Goal: Browse casually: Explore the website without a specific task or goal

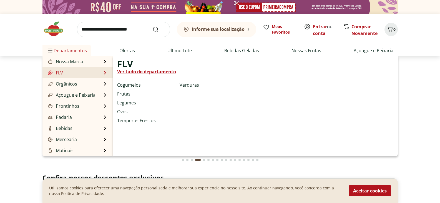
click at [126, 94] on link "Frutas" at bounding box center [123, 94] width 13 height 7
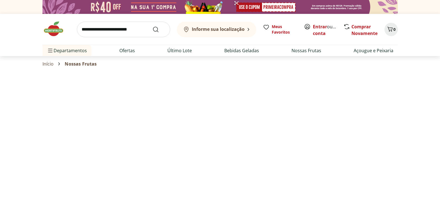
select select "**********"
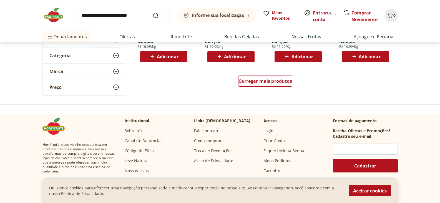
scroll to position [389, 0]
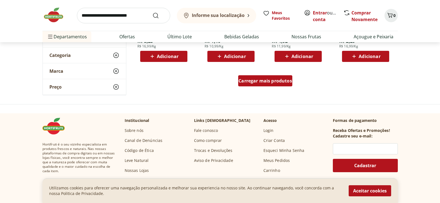
click at [283, 79] on span "Carregar mais produtos" at bounding box center [266, 81] width 54 height 4
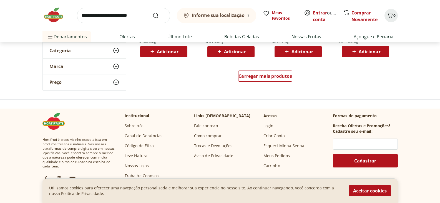
scroll to position [778, 0]
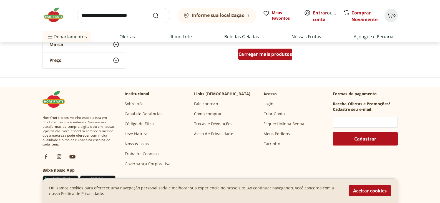
click at [268, 56] on span "Carregar mais produtos" at bounding box center [266, 54] width 54 height 4
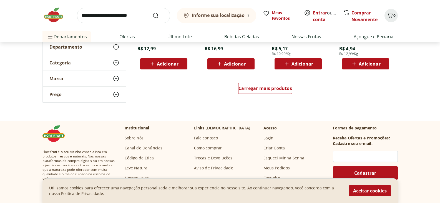
scroll to position [1111, 0]
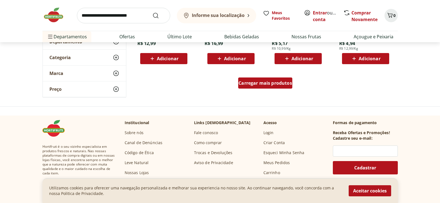
click at [258, 85] on span "Carregar mais produtos" at bounding box center [266, 83] width 54 height 4
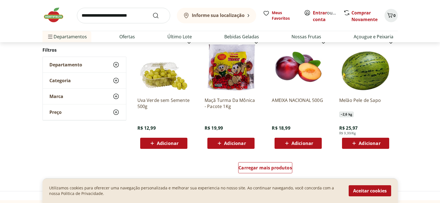
scroll to position [1389, 0]
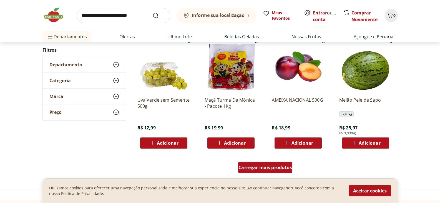
click at [275, 170] on span "Carregar mais produtos" at bounding box center [266, 167] width 54 height 4
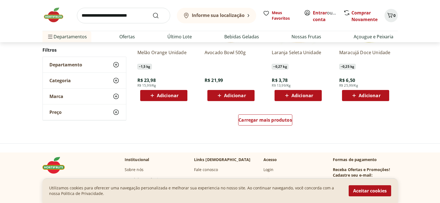
scroll to position [1805, 0]
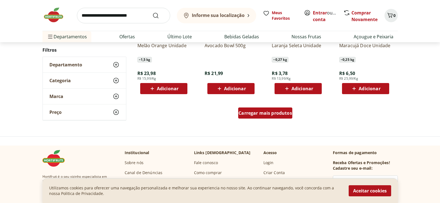
click at [270, 114] on span "Carregar mais produtos" at bounding box center [266, 113] width 54 height 4
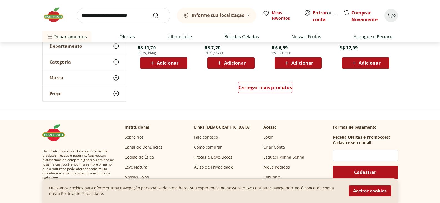
scroll to position [2194, 0]
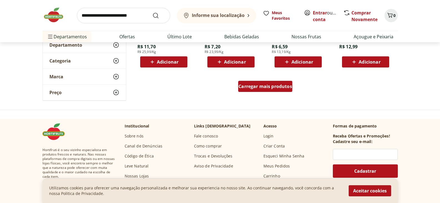
click at [255, 90] on div "Carregar mais produtos" at bounding box center [265, 86] width 54 height 11
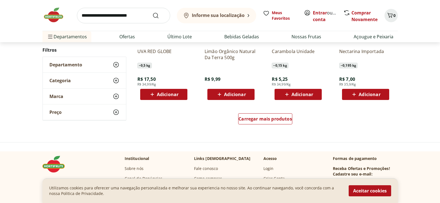
scroll to position [2527, 0]
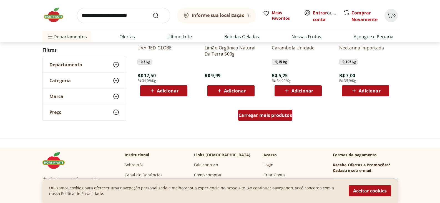
click at [250, 115] on span "Carregar mais produtos" at bounding box center [266, 115] width 54 height 4
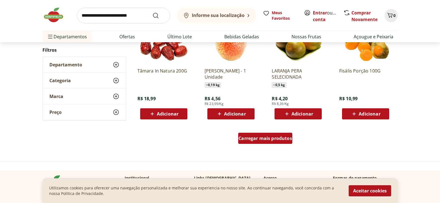
scroll to position [2916, 0]
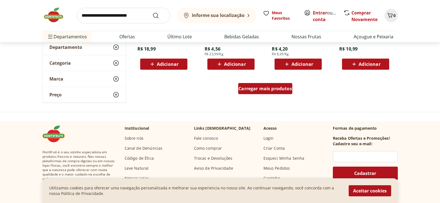
click at [270, 88] on span "Carregar mais produtos" at bounding box center [266, 88] width 54 height 4
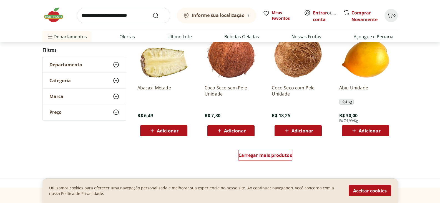
scroll to position [3221, 0]
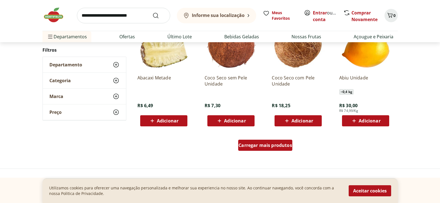
click at [269, 145] on span "Carregar mais produtos" at bounding box center [266, 145] width 54 height 4
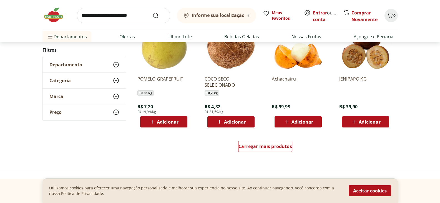
scroll to position [3610, 0]
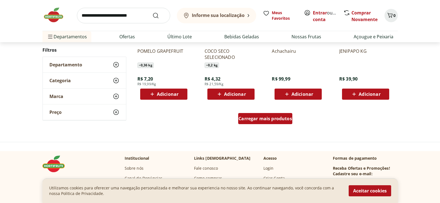
click at [256, 120] on span "Carregar mais produtos" at bounding box center [266, 118] width 54 height 4
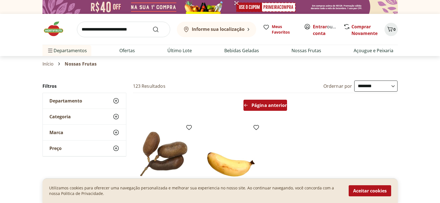
click at [266, 109] on div "Página anterior" at bounding box center [266, 105] width 44 height 11
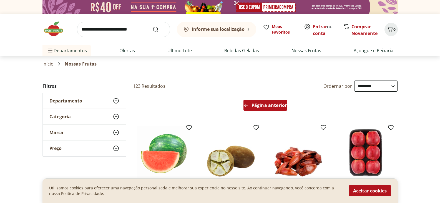
click at [266, 109] on div "Página anterior" at bounding box center [266, 105] width 44 height 11
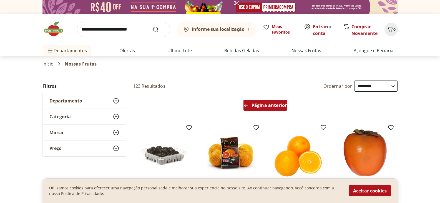
click at [266, 109] on div "Página anterior" at bounding box center [266, 105] width 44 height 11
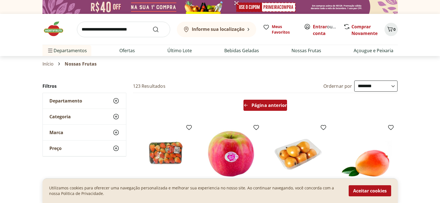
click at [266, 109] on div "Página anterior" at bounding box center [266, 105] width 44 height 11
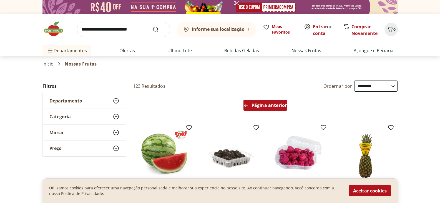
click at [262, 105] on span "Página anterior" at bounding box center [269, 105] width 35 height 4
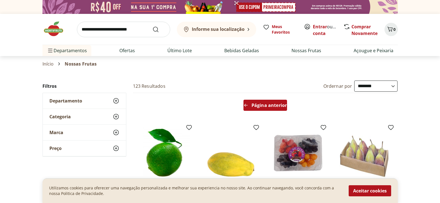
click at [258, 107] on span "Página anterior" at bounding box center [269, 105] width 35 height 4
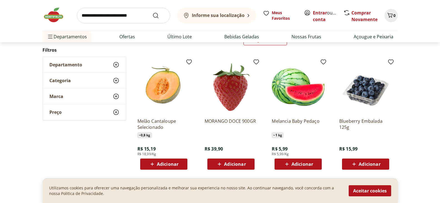
scroll to position [56, 0]
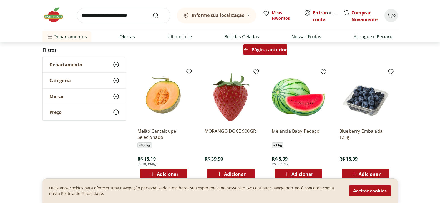
click at [259, 53] on div "Página anterior" at bounding box center [266, 49] width 44 height 11
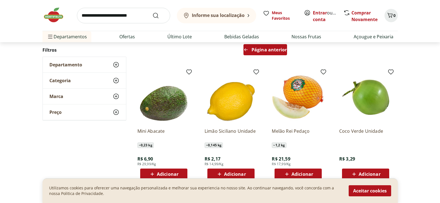
click at [260, 54] on div "Página anterior" at bounding box center [266, 49] width 44 height 11
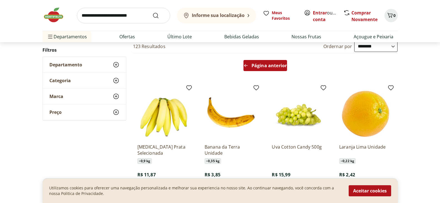
scroll to position [0, 0]
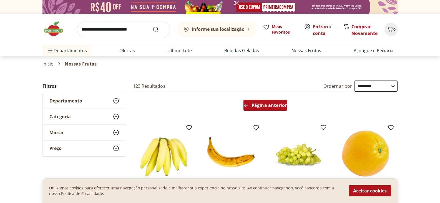
click at [263, 104] on span "Página anterior" at bounding box center [269, 105] width 35 height 4
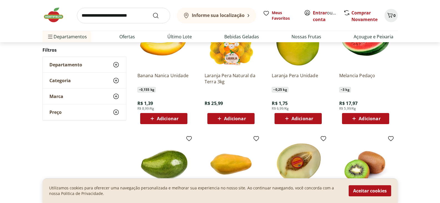
scroll to position [28, 0]
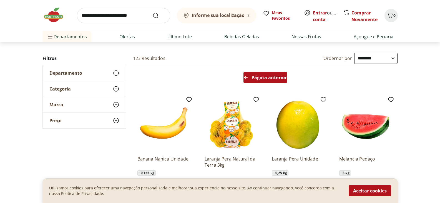
click at [268, 78] on span "Página anterior" at bounding box center [269, 77] width 35 height 4
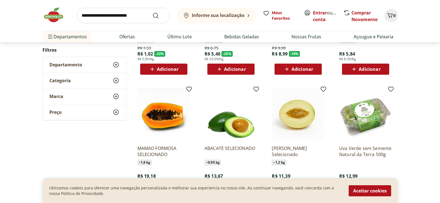
scroll to position [194, 0]
